Goal: Check status: Check status

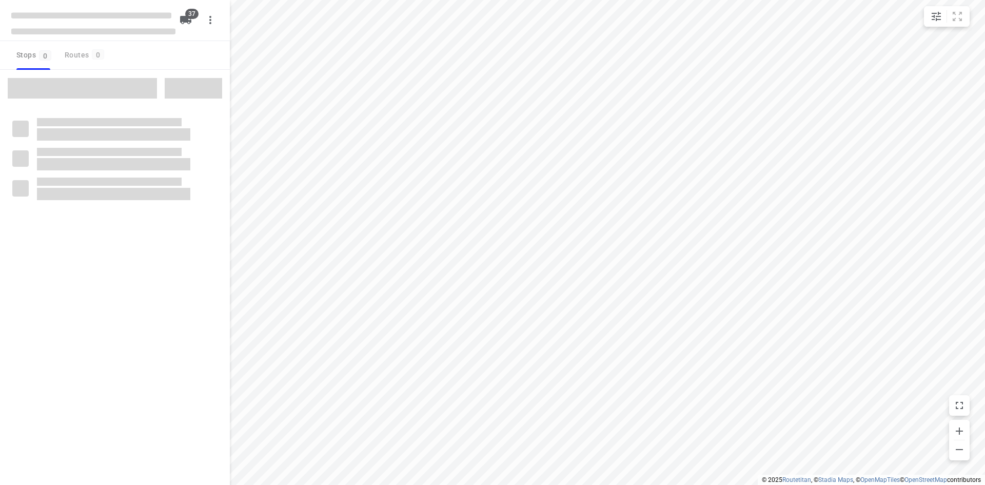
checkbox input "true"
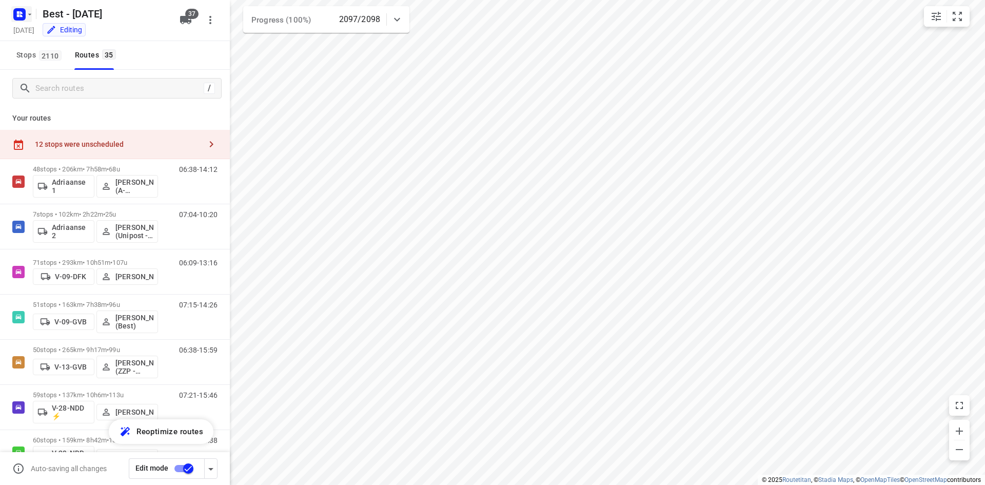
click at [21, 15] on icon "button" at bounding box center [21, 15] width 3 height 3
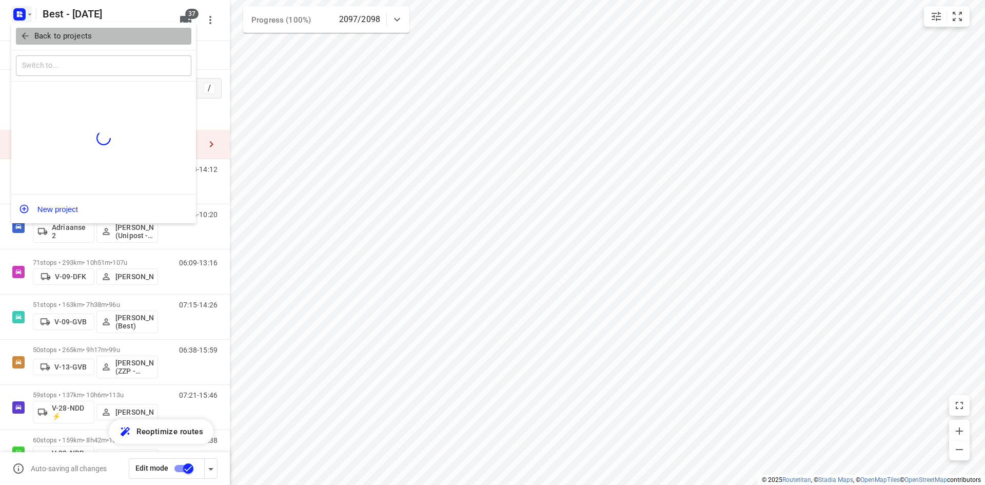
click at [49, 40] on p "Back to projects" at bounding box center [62, 36] width 57 height 12
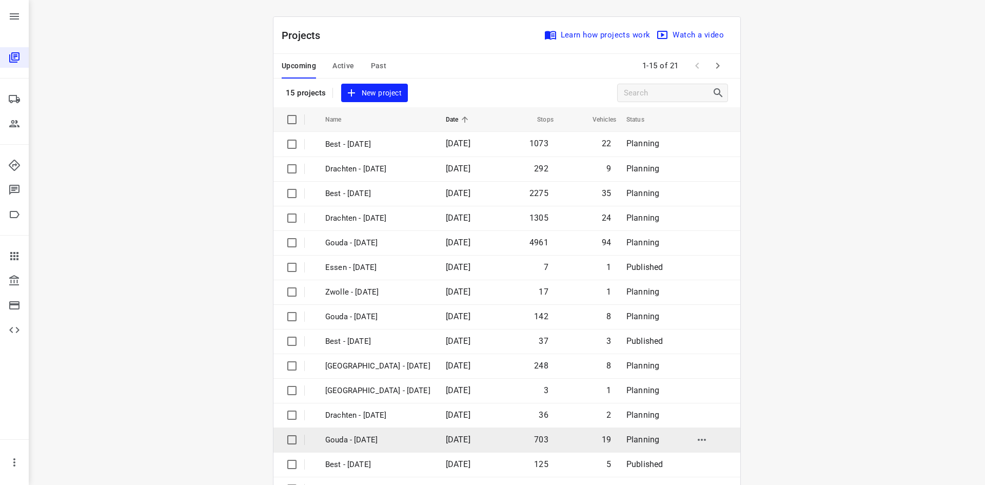
click at [386, 439] on p "Gouda - [DATE]" at bounding box center [377, 440] width 105 height 12
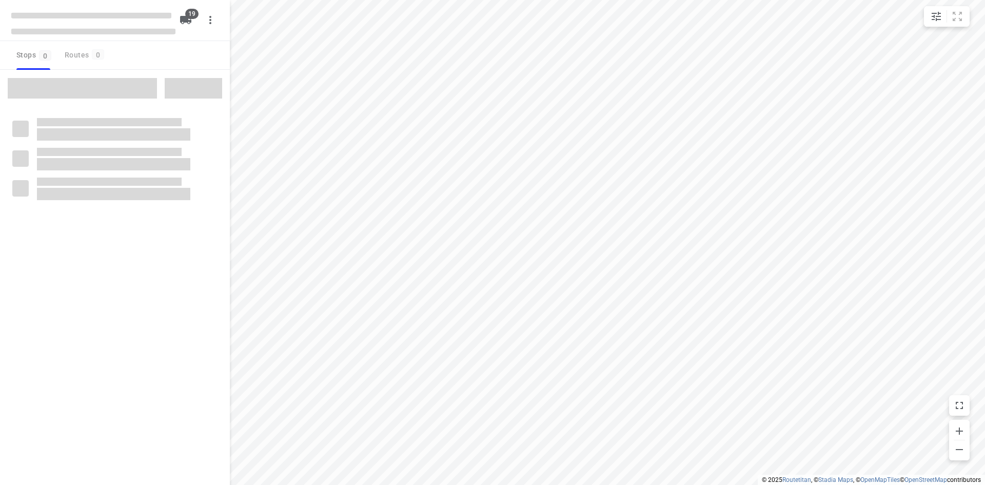
checkbox input "true"
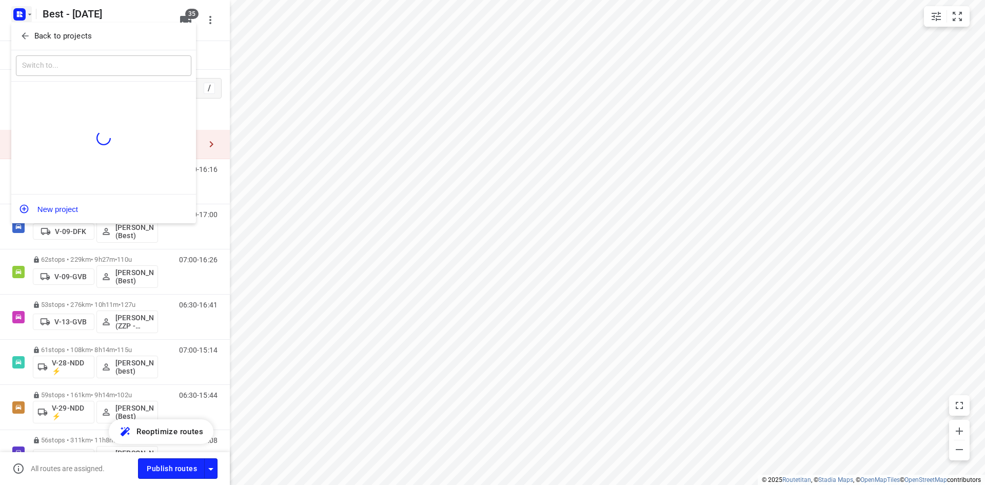
click at [66, 37] on p "Back to projects" at bounding box center [62, 36] width 57 height 12
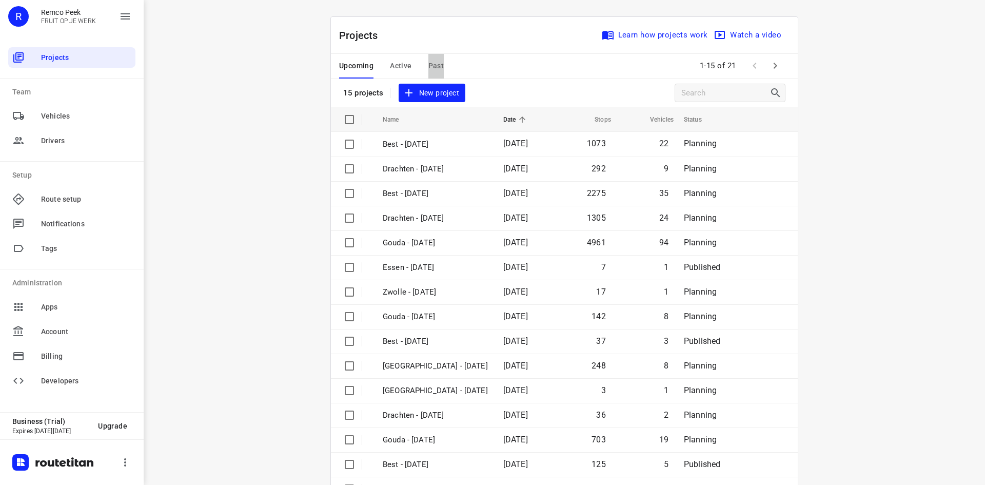
click at [433, 66] on span "Past" at bounding box center [436, 66] width 16 height 13
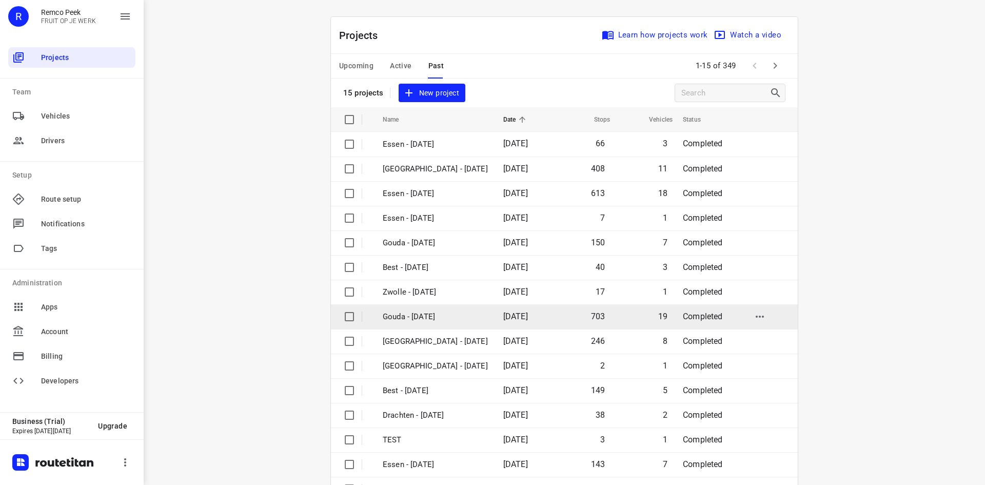
click at [456, 313] on p "Gouda - [DATE]" at bounding box center [435, 317] width 105 height 12
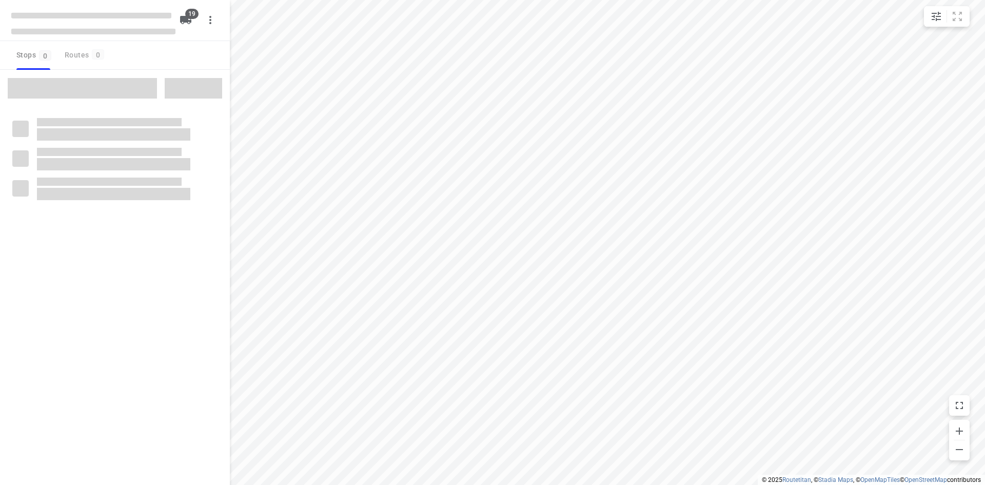
checkbox input "true"
